Goal: Communication & Community: Answer question/provide support

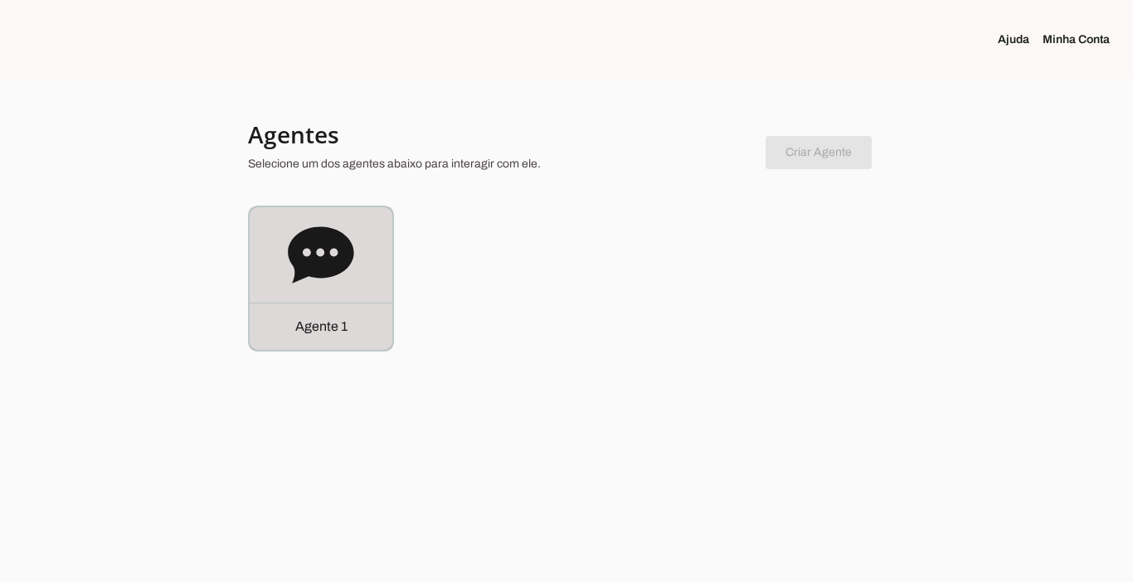
click at [300, 324] on p "Agente 1" at bounding box center [321, 327] width 52 height 20
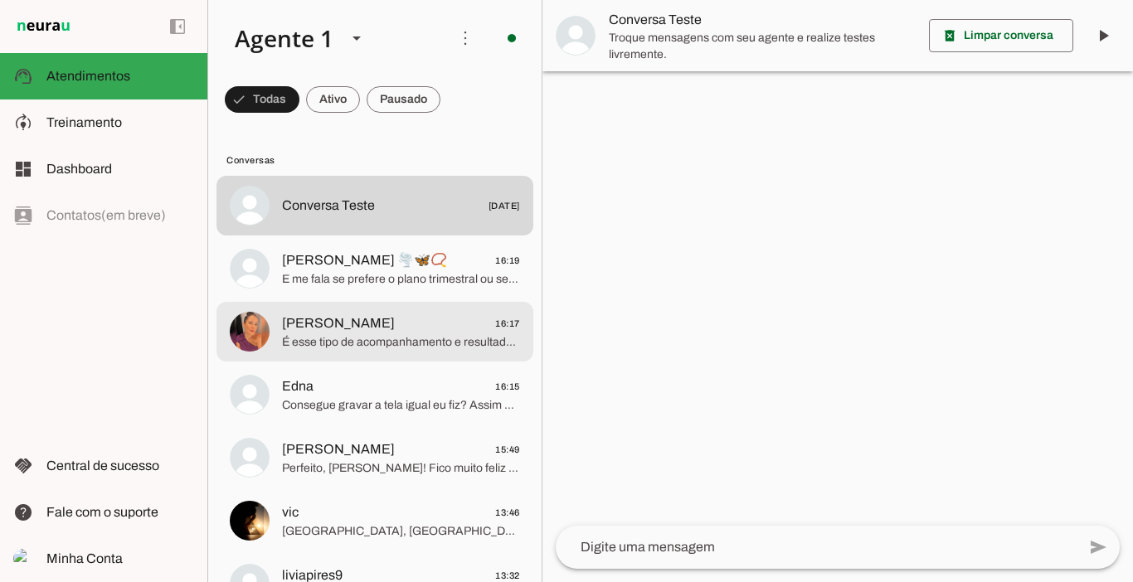
click at [351, 334] on span "É esse tipo de acompanhamento e resultados que você quer?" at bounding box center [401, 342] width 238 height 17
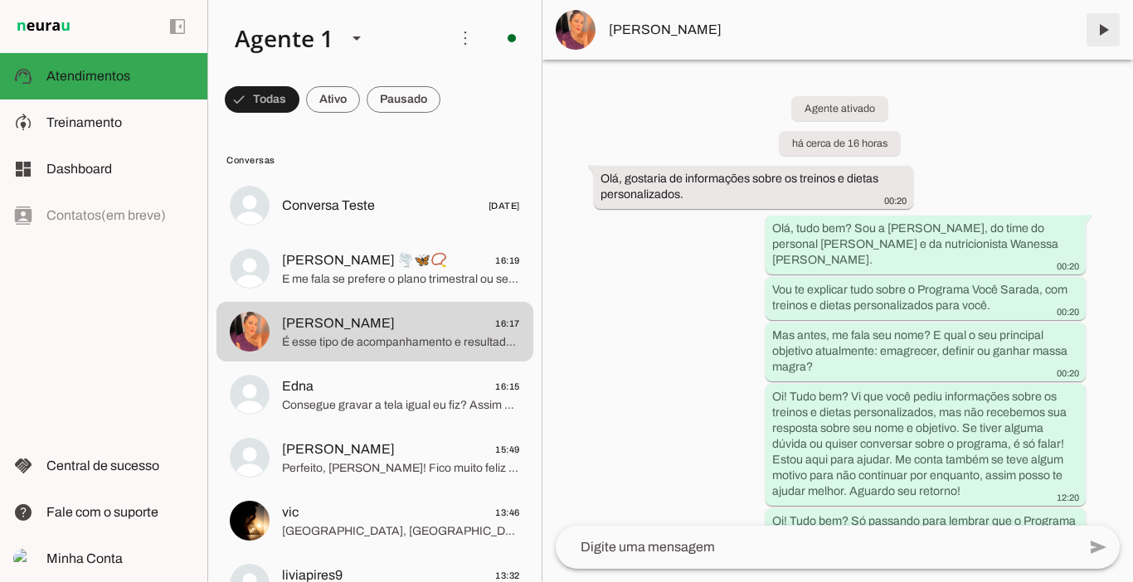
click at [1104, 35] on span at bounding box center [1103, 30] width 40 height 40
click at [344, 113] on span at bounding box center [333, 100] width 54 height 40
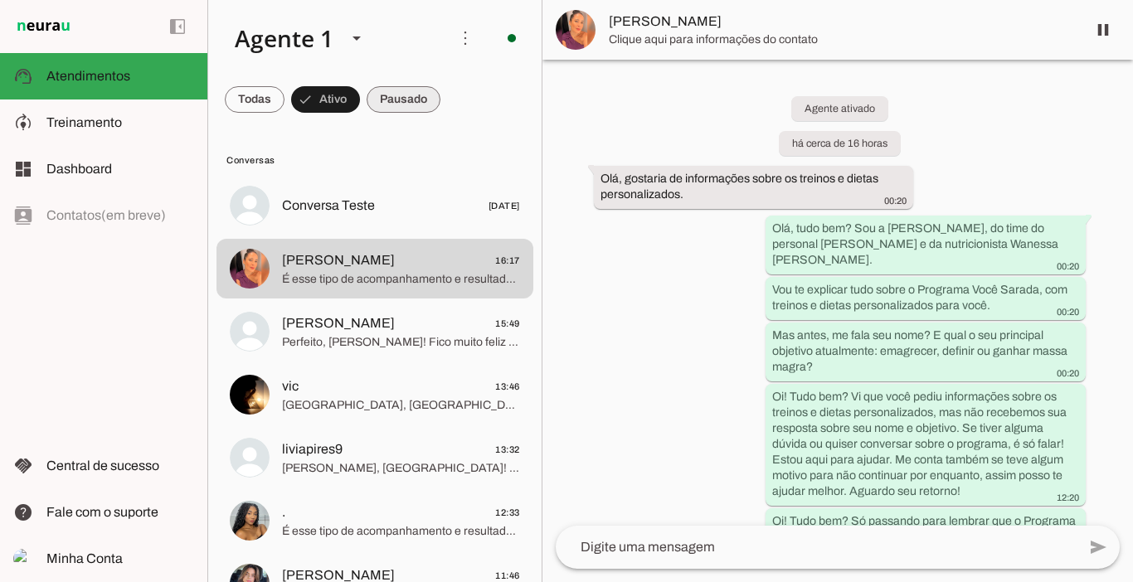
click at [418, 107] on span at bounding box center [404, 100] width 74 height 40
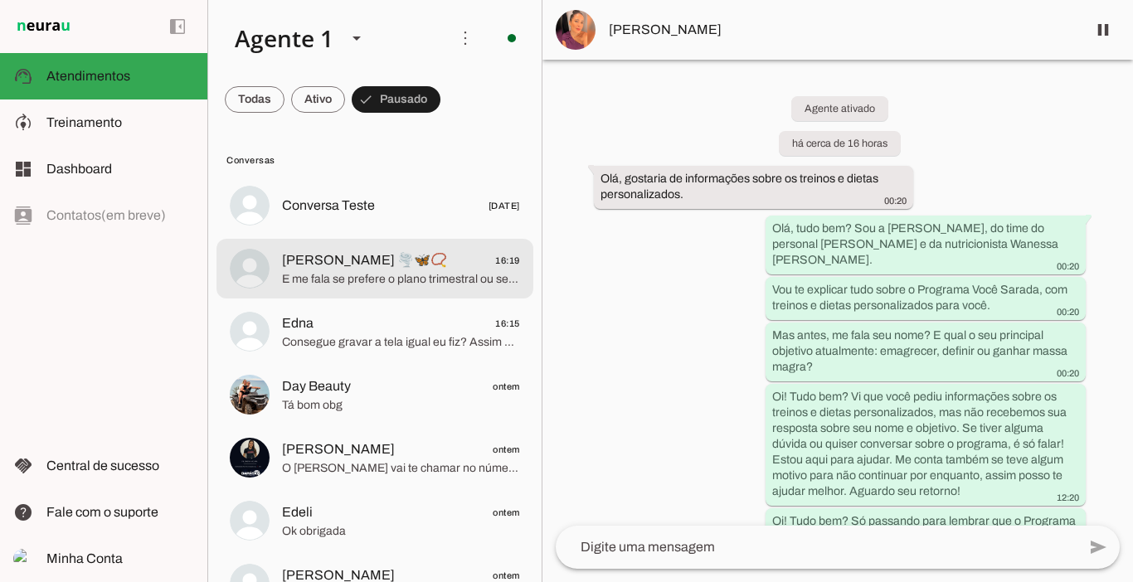
click at [374, 273] on span "E me fala se prefere o plano trimestral ou semestral?" at bounding box center [401, 279] width 238 height 17
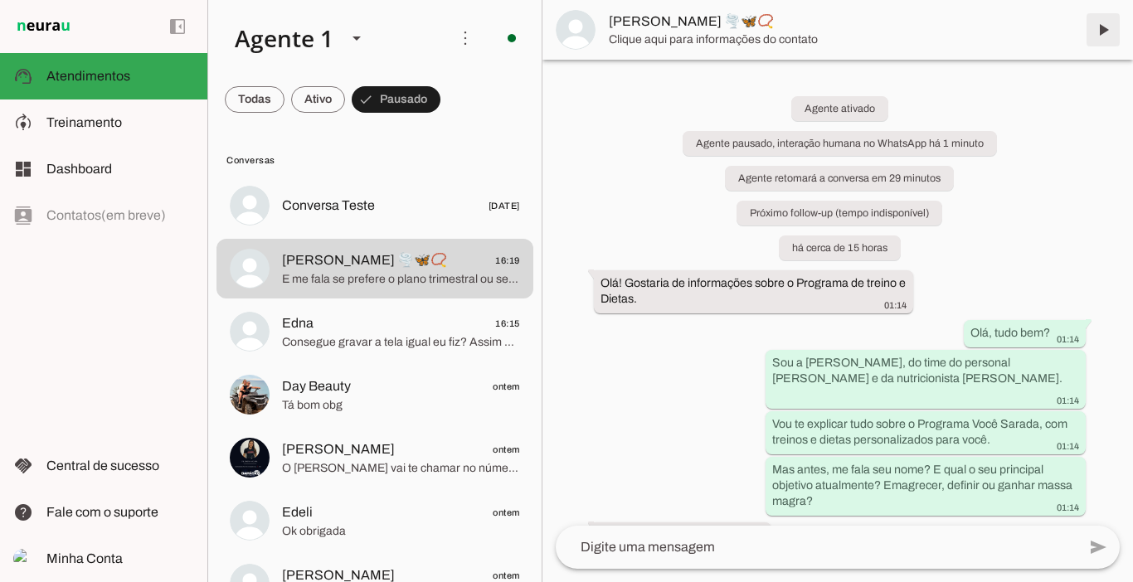
click at [1098, 36] on span at bounding box center [1103, 30] width 40 height 40
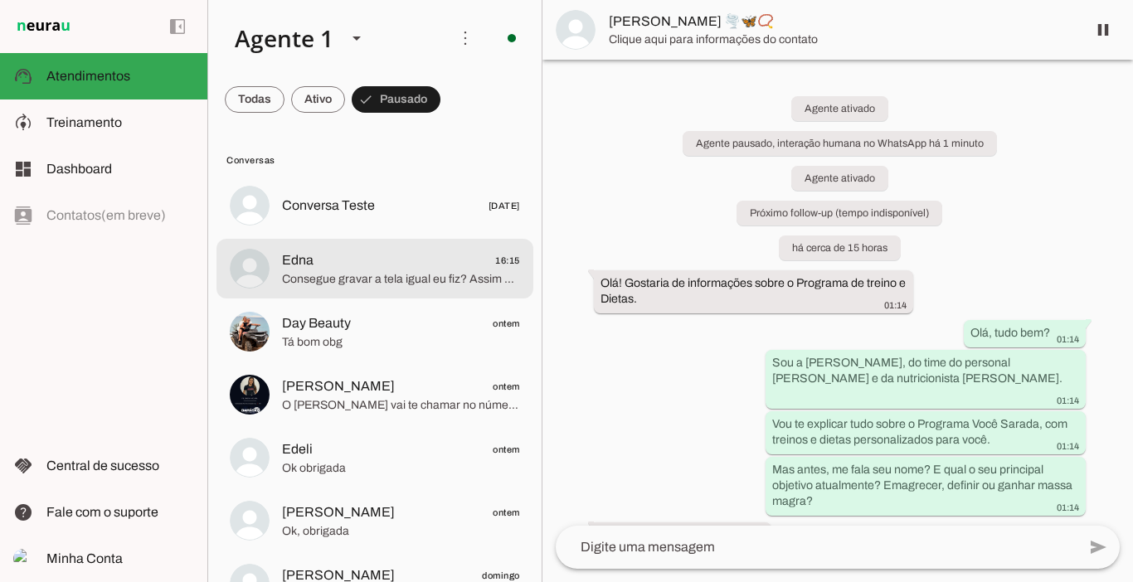
click at [398, 274] on span "Consegue gravar a tela igual eu fiz? Assim consigo encaminhar para o suporte." at bounding box center [401, 279] width 238 height 17
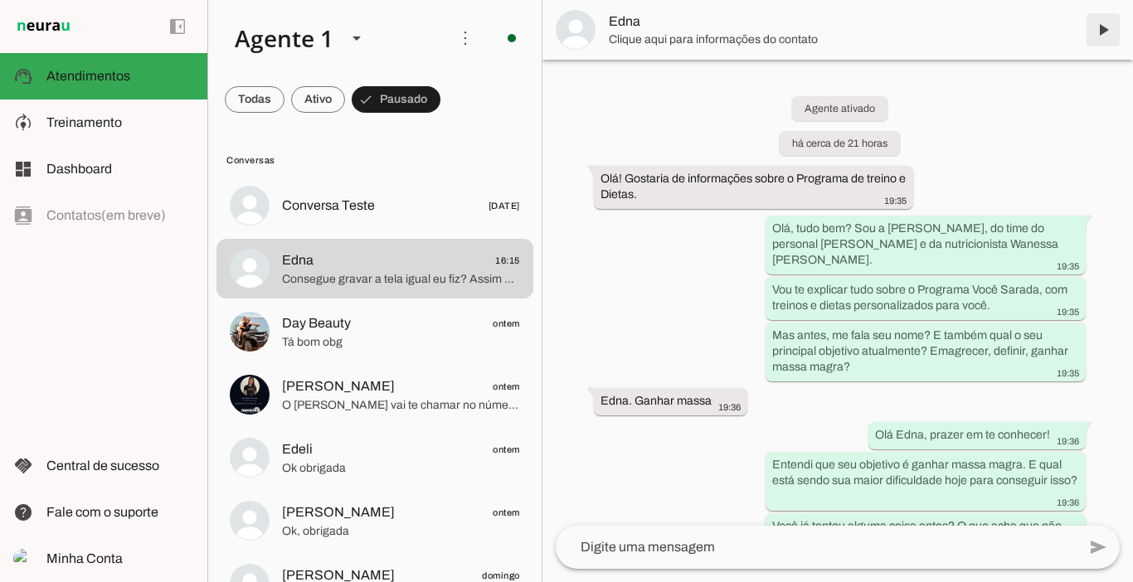
click at [1104, 32] on span at bounding box center [1103, 30] width 40 height 40
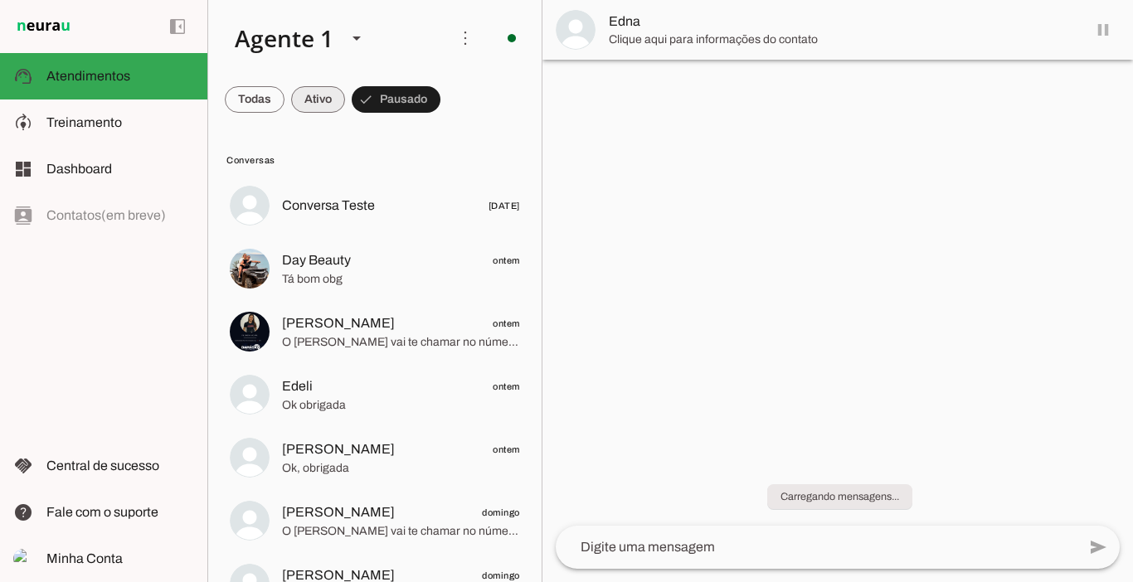
click at [319, 90] on span at bounding box center [318, 100] width 54 height 40
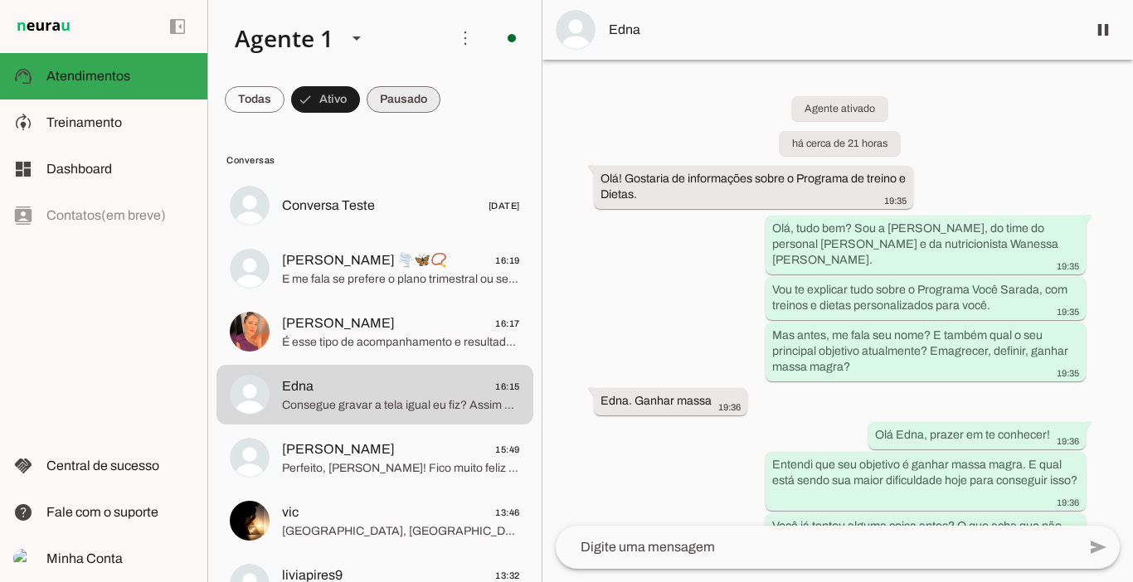
click at [397, 97] on span at bounding box center [404, 100] width 74 height 40
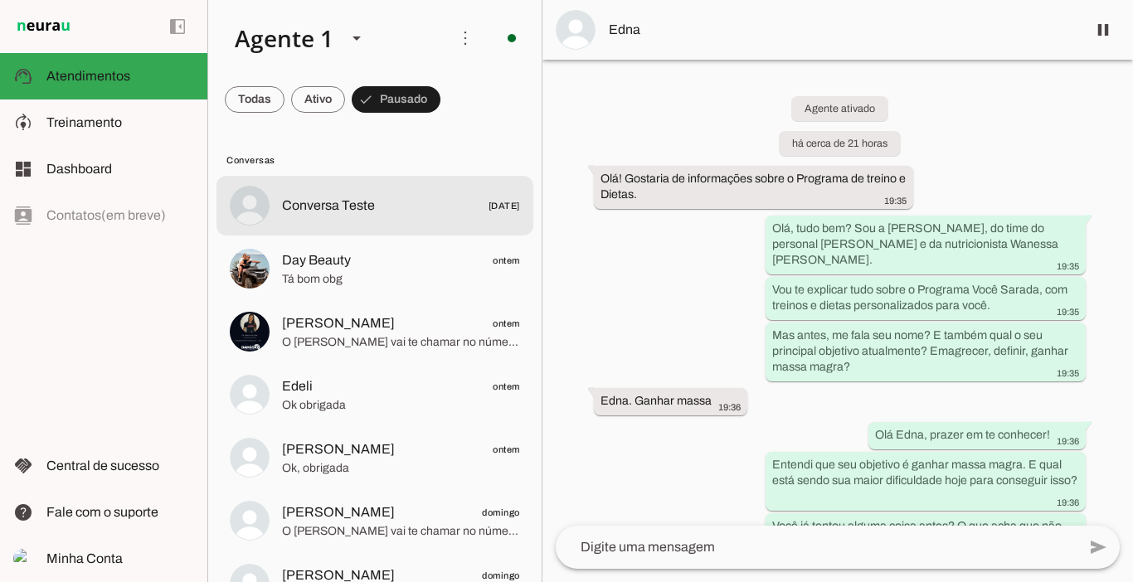
click at [362, 207] on span "Conversa Teste" at bounding box center [328, 206] width 93 height 20
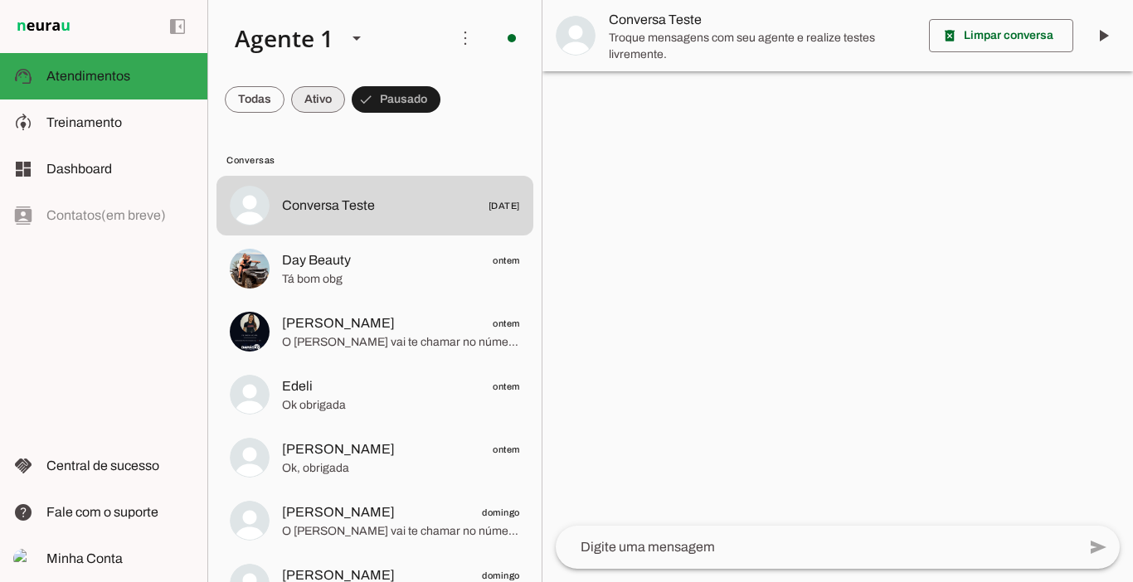
click at [318, 108] on span at bounding box center [318, 100] width 54 height 40
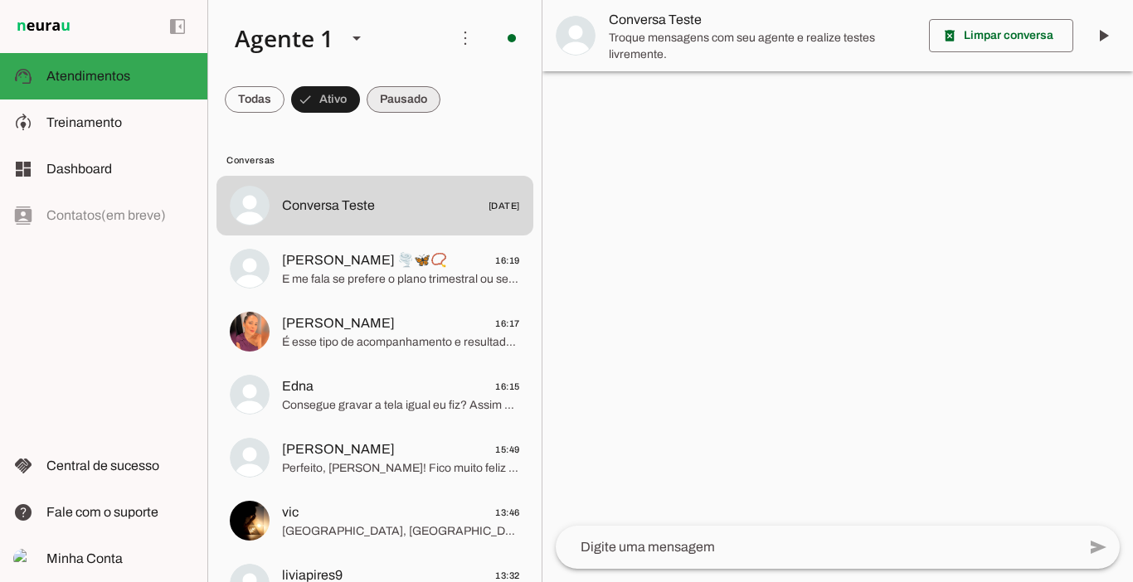
click at [397, 86] on span at bounding box center [404, 100] width 74 height 40
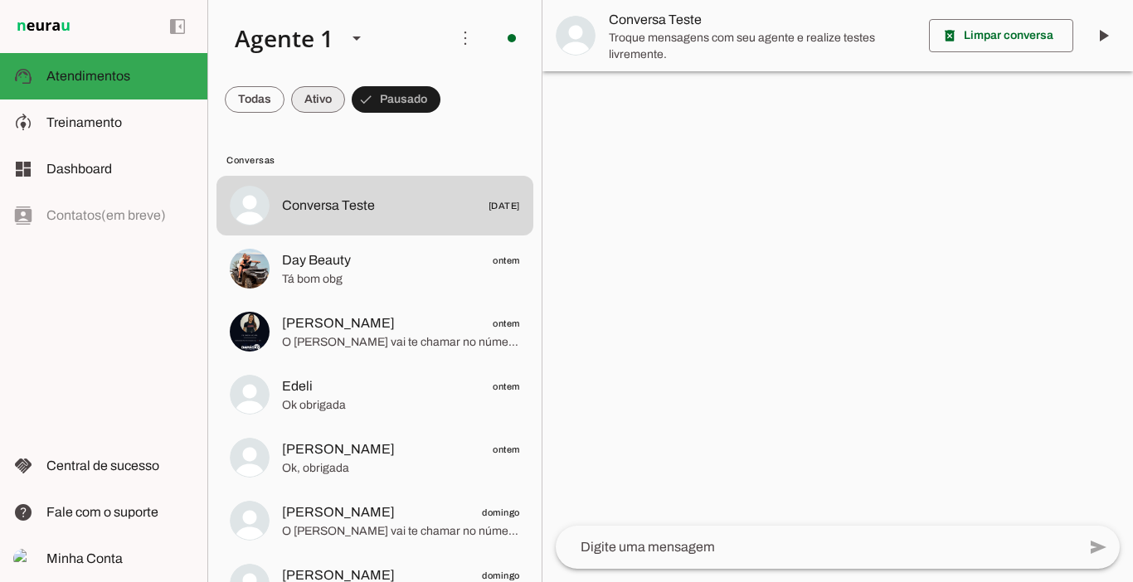
click at [328, 96] on span at bounding box center [318, 100] width 54 height 40
